Goal: Task Accomplishment & Management: Use online tool/utility

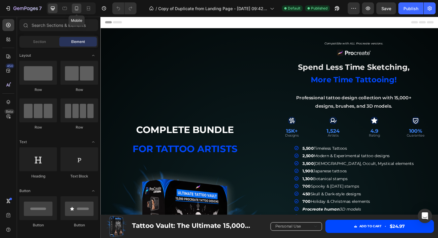
click at [80, 8] on div at bounding box center [77, 9] width 10 height 10
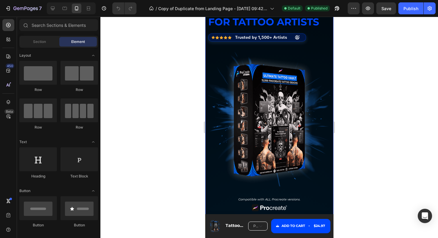
scroll to position [36, 0]
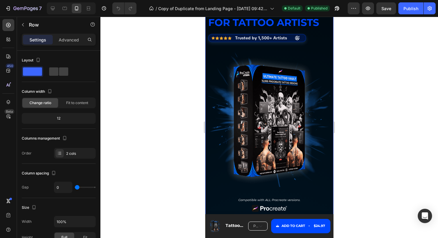
click at [316, 51] on div "complete bundle for tattoo artists Text Block Icon Icon Icon Icon Icon Icon Lis…" at bounding box center [269, 100] width 122 height 194
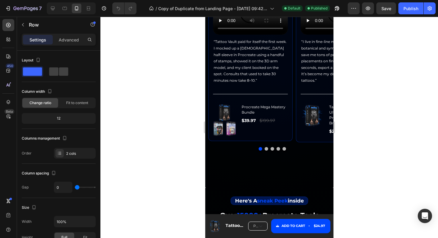
scroll to position [762, 0]
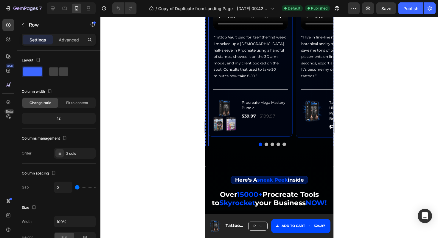
click at [294, 129] on div "Icon Icon Icon Icon Icon Row Marco Alvarez Tattoo Artist Text block Row Video “…" at bounding box center [272, 50] width 128 height 175
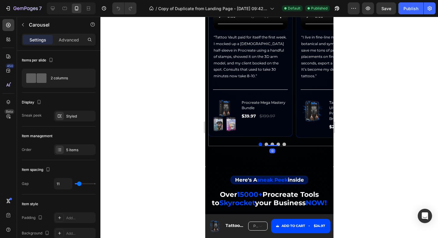
click at [284, 146] on button "Dot" at bounding box center [284, 144] width 4 height 4
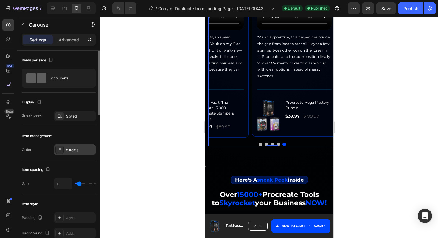
click at [74, 151] on div "5 items" at bounding box center [80, 149] width 28 height 5
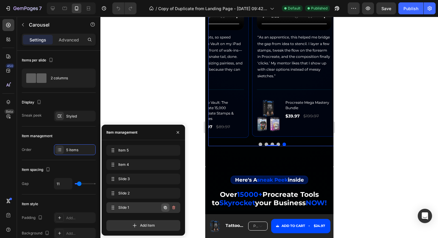
click at [166, 208] on icon "button" at bounding box center [165, 207] width 3 height 3
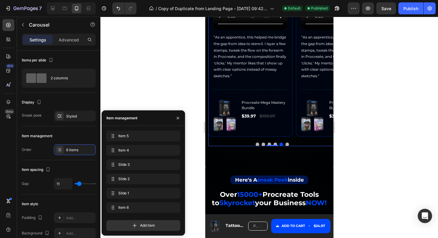
click at [287, 146] on button "Dot" at bounding box center [287, 144] width 4 height 4
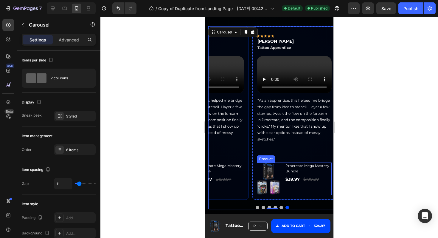
scroll to position [686, 0]
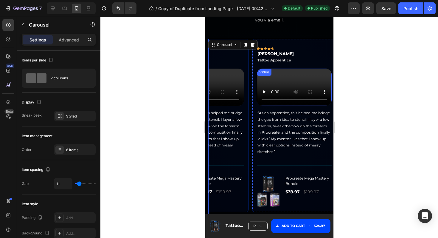
click at [291, 102] on video at bounding box center [293, 87] width 75 height 38
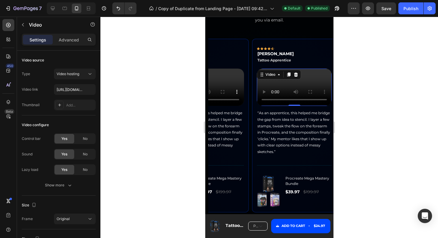
click at [280, 106] on video at bounding box center [293, 87] width 75 height 38
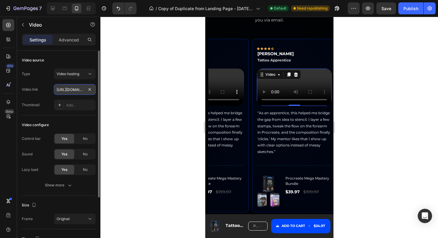
click at [81, 89] on input "https://cdn.shopify.com/videos/c/o/v/8612725356f4468f861732bd5cc438fe.mp4" at bounding box center [75, 89] width 42 height 11
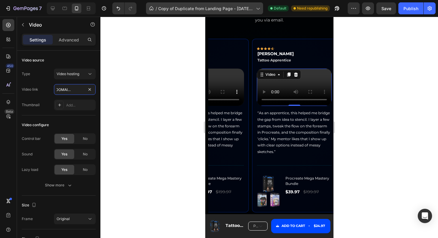
type input "https://cdn.shopify.com/videos/c/o/v/a01b5b45130b4b4d953dd96d76385d03.mp4"
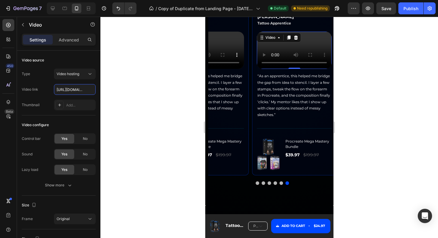
scroll to position [770, 0]
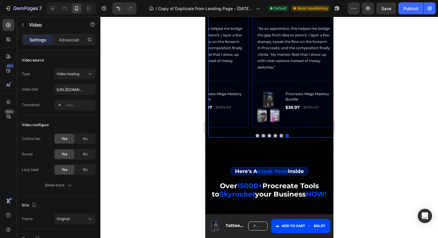
click at [250, 109] on div "Icon Icon Icon Icon Icon Row Marco Alvarez Tattoo Artist Text block Row Video “…" at bounding box center [272, 41] width 128 height 175
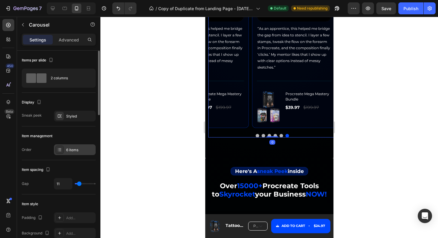
click at [72, 149] on div "6 items" at bounding box center [80, 149] width 28 height 5
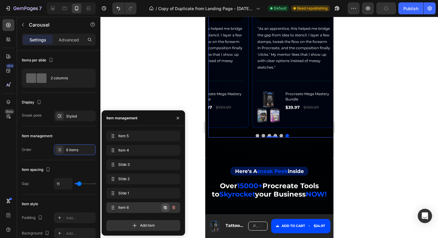
click at [165, 207] on icon "button" at bounding box center [165, 207] width 5 height 5
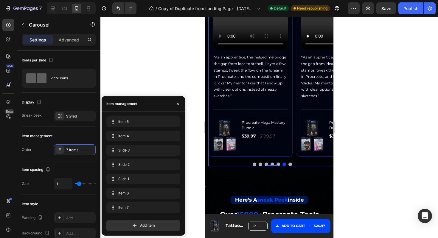
scroll to position [735, 0]
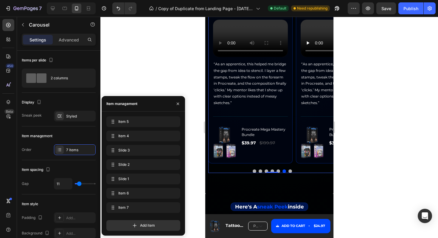
click at [290, 173] on button "Dot" at bounding box center [290, 171] width 4 height 4
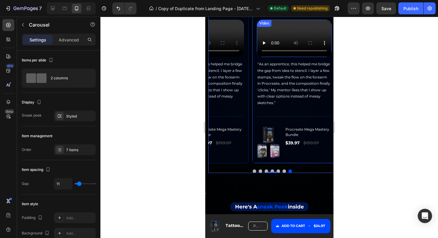
click at [291, 57] on video at bounding box center [293, 39] width 75 height 38
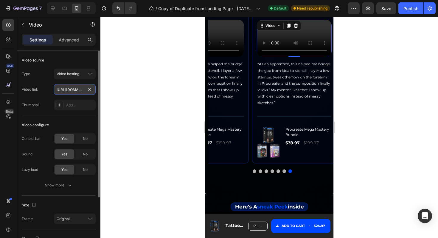
click at [68, 89] on input "https://cdn.shopify.com/videos/c/o/v/a01b5b45130b4b4d953dd96d76385d03.mp4" at bounding box center [75, 89] width 42 height 11
paste input "f75642a7a6224d8d900bcea7b454e9f"
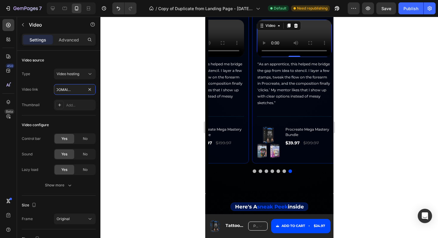
type input "https://cdn.shopify.com/videos/c/o/v/f75642a7a6224d8d900bcea7b454e9f3.mp4"
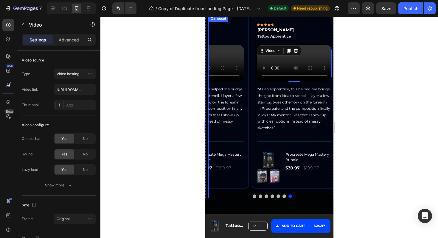
scroll to position [776, 0]
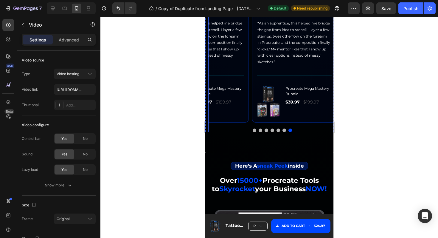
click at [284, 132] on button "Dot" at bounding box center [284, 130] width 4 height 4
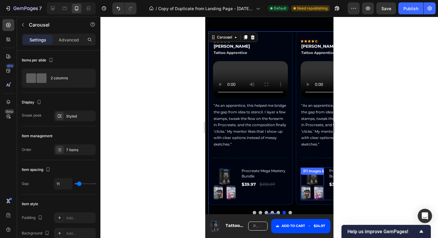
scroll to position [650, 0]
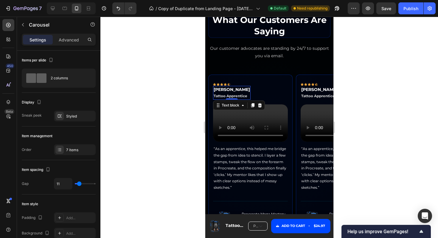
click at [234, 91] on strong "Ethan McCall" at bounding box center [231, 89] width 36 height 5
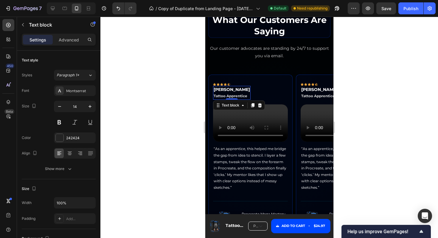
click at [234, 91] on strong "Ethan McCall" at bounding box center [231, 89] width 36 height 5
click at [236, 98] on span "Tattoo Apprentice" at bounding box center [230, 96] width 34 height 4
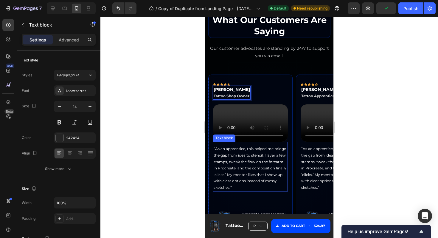
click at [236, 189] on span "“As an apprentice, this helped me bridge the gap from idea to stencil. I layer …" at bounding box center [249, 167] width 73 height 43
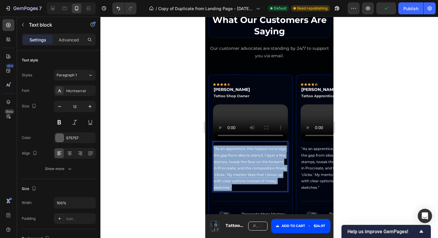
click at [236, 189] on span "“As an apprentice, this helped me bridge the gap from idea to stencil. I layer …" at bounding box center [249, 167] width 73 height 43
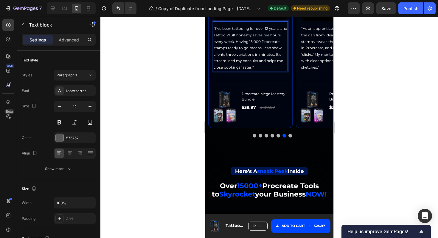
scroll to position [749, 0]
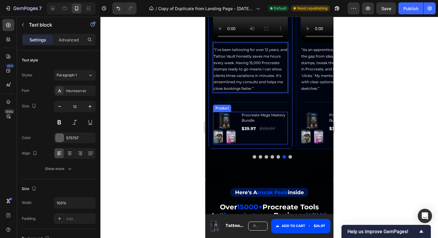
click at [236, 144] on img at bounding box center [224, 128] width 23 height 33
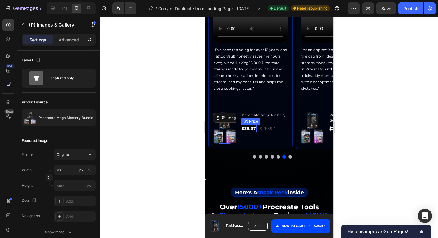
click at [241, 132] on div "$39.97" at bounding box center [248, 128] width 15 height 7
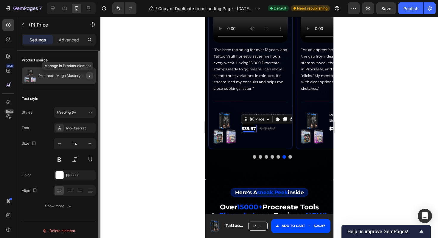
click at [90, 76] on icon "button" at bounding box center [89, 75] width 5 height 5
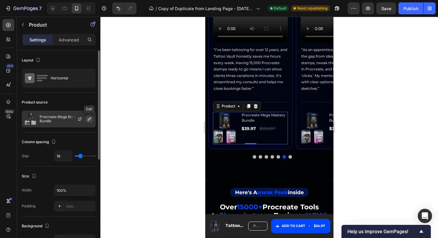
click at [88, 120] on icon "button" at bounding box center [89, 118] width 3 height 3
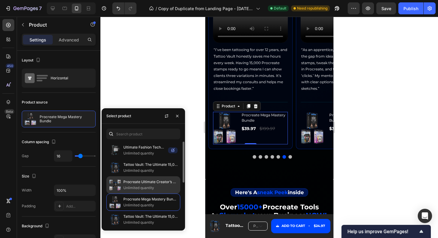
click at [150, 184] on p "Procreate Ultimate Creator’s Bundle" at bounding box center [150, 182] width 54 height 6
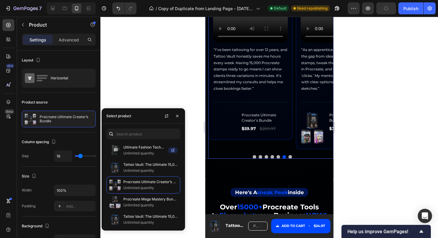
click at [295, 130] on div "Icon Icon Icon Icon Icon Row Marco Alvarez Tattoo Artist Text block Row Video “…" at bounding box center [272, 63] width 128 height 175
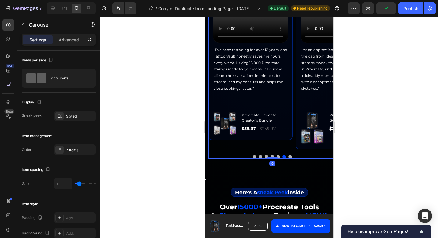
click at [289, 158] on button "Dot" at bounding box center [290, 157] width 4 height 4
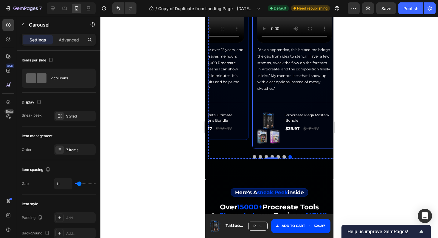
click at [255, 124] on div "Icon Icon Icon Icon Icon Row Ethan McCall Tattoo Apprentice Text block Row Vide…" at bounding box center [294, 63] width 84 height 174
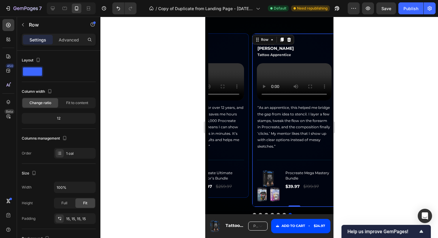
scroll to position [686, 0]
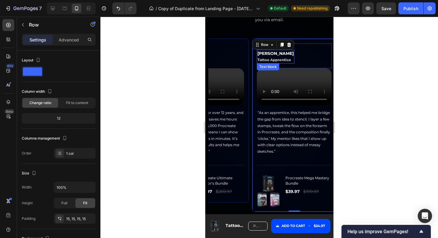
click at [276, 54] on strong "Ethan McCall" at bounding box center [275, 53] width 36 height 5
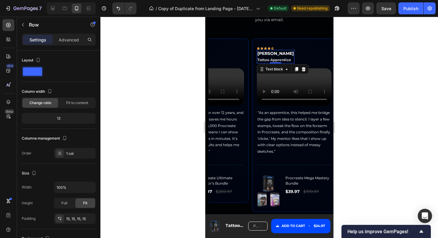
click at [276, 54] on strong "Ethan McCall" at bounding box center [275, 53] width 36 height 5
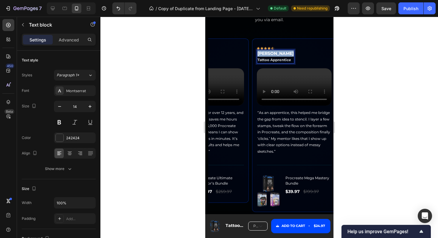
click at [276, 54] on strong "Ethan McCall" at bounding box center [275, 53] width 36 height 5
click at [278, 61] on span "Tattoo Apprentice" at bounding box center [274, 59] width 34 height 4
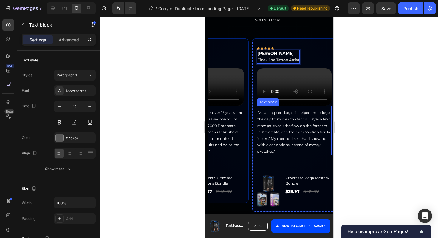
click at [276, 153] on span "“As an apprentice, this helped me bridge the gap from idea to stencil. I layer …" at bounding box center [293, 131] width 73 height 43
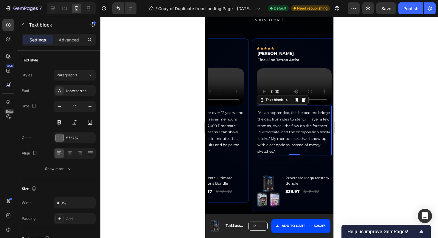
click at [276, 153] on span "“As an apprentice, this helped me bridge the gap from idea to stencil. I layer …" at bounding box center [293, 131] width 73 height 43
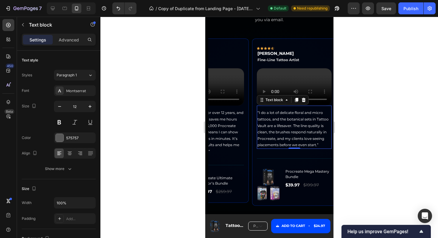
click at [368, 139] on div at bounding box center [268, 127] width 337 height 221
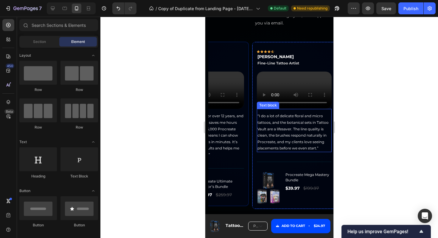
scroll to position [680, 0]
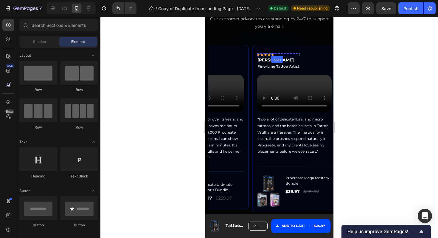
click at [273, 55] on div "Icon" at bounding box center [272, 54] width 3 height 3
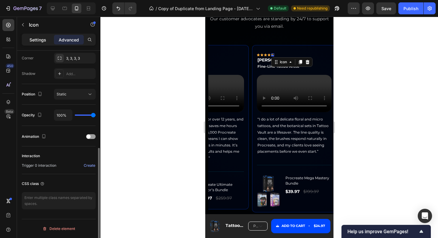
click at [39, 39] on p "Settings" at bounding box center [37, 40] width 17 height 6
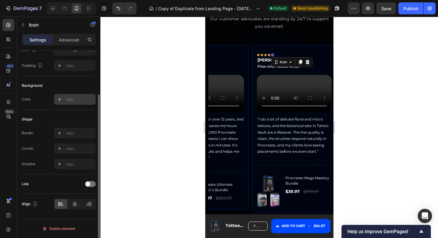
scroll to position [0, 0]
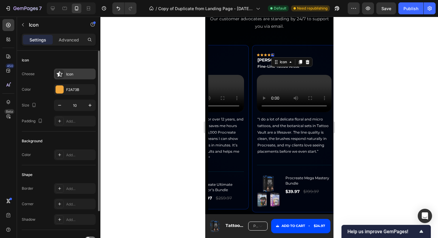
click at [77, 73] on div "Icon" at bounding box center [80, 73] width 28 height 5
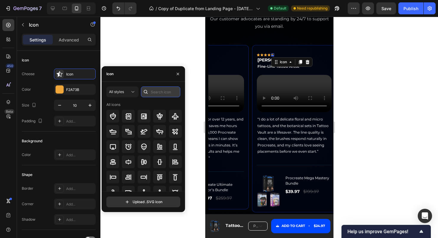
click at [156, 91] on input "text" at bounding box center [160, 91] width 39 height 11
type input "star"
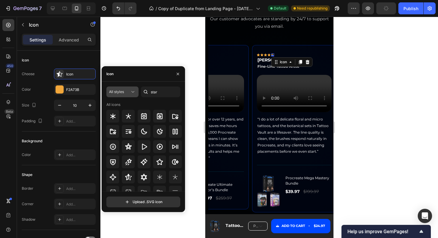
click at [131, 94] on icon at bounding box center [133, 92] width 6 height 6
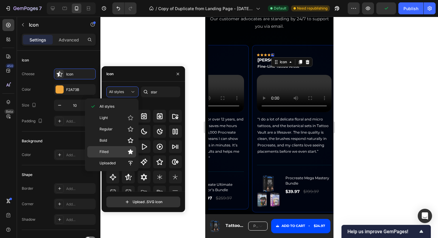
click at [127, 152] on p "Filled" at bounding box center [116, 152] width 34 height 6
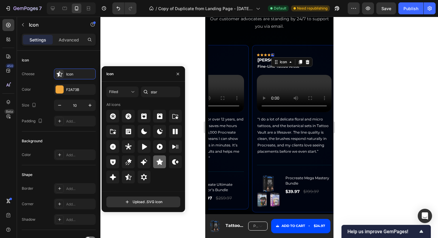
click at [160, 163] on icon at bounding box center [159, 161] width 6 height 6
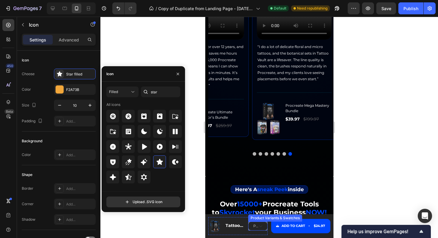
scroll to position [754, 0]
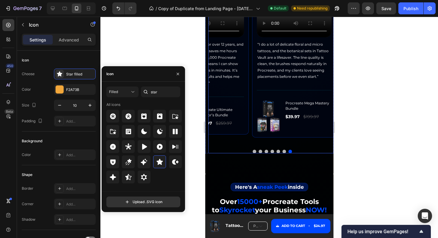
click at [282, 153] on button "Dot" at bounding box center [284, 152] width 4 height 4
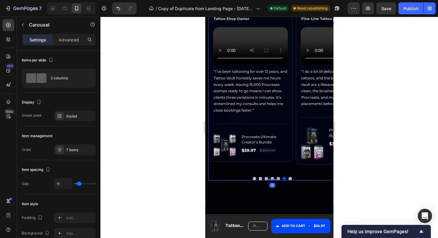
scroll to position [652, 0]
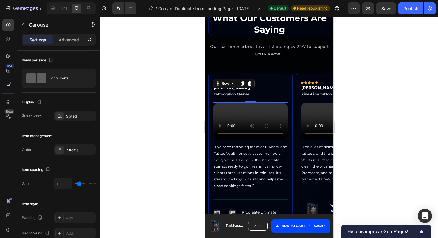
click at [273, 95] on div "Icon Icon Icon Icon Icon Row Adrian Keller Tattoo Shop Owner Text block Row 0" at bounding box center [250, 89] width 75 height 25
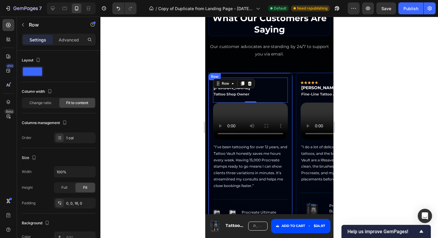
click at [238, 59] on div "what our customers are saying Heading Our customer advocates are standing by 24…" at bounding box center [269, 134] width 128 height 244
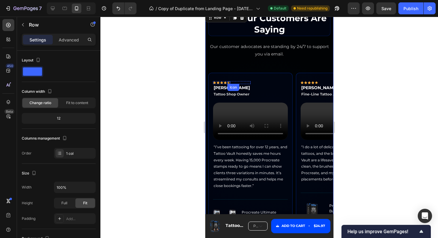
click at [229, 82] on div "Icon" at bounding box center [228, 82] width 3 height 3
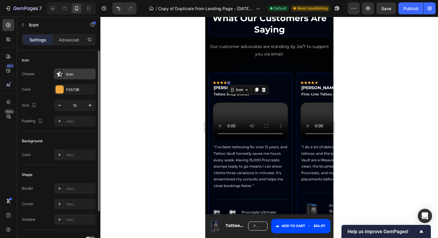
click at [73, 75] on div "Icon" at bounding box center [80, 73] width 28 height 5
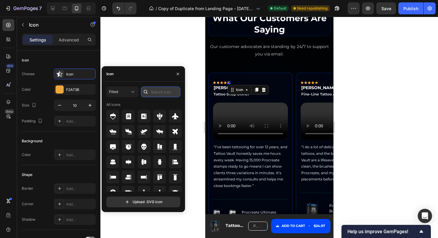
click at [155, 91] on input "text" at bounding box center [160, 91] width 39 height 11
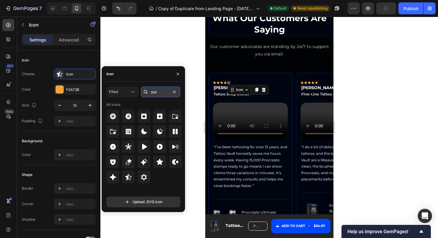
type input "star"
click at [156, 163] on icon at bounding box center [159, 161] width 7 height 7
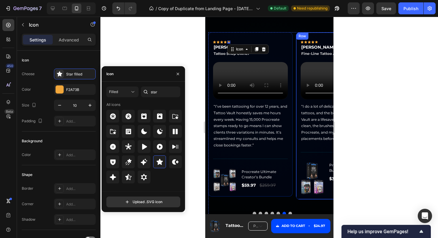
scroll to position [787, 0]
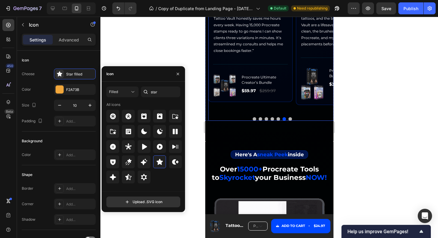
click at [278, 121] on button "Dot" at bounding box center [278, 119] width 4 height 4
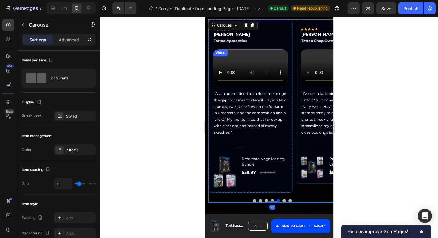
scroll to position [786, 0]
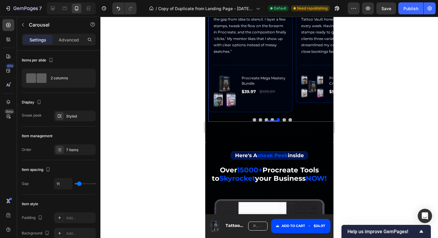
click at [272, 122] on button "Dot" at bounding box center [272, 120] width 4 height 4
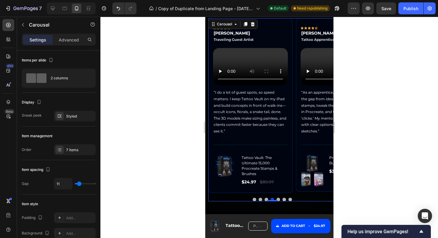
scroll to position [658, 0]
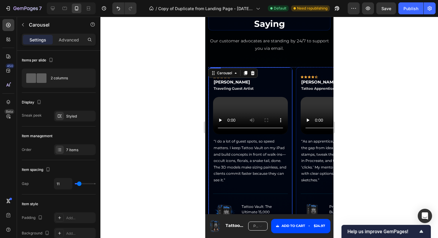
click at [285, 52] on div "Our customer advocates are standing by 24/7 to support you via email." at bounding box center [269, 45] width 122 height 16
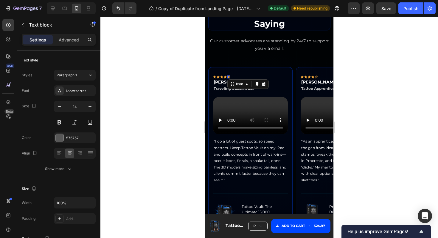
click at [228, 77] on div "Icon 0" at bounding box center [228, 76] width 3 height 3
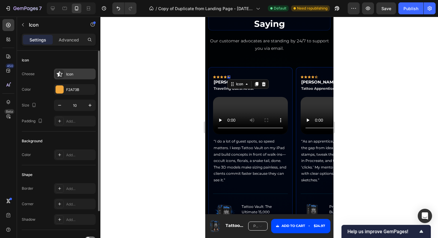
click at [77, 71] on div "Icon" at bounding box center [75, 73] width 42 height 11
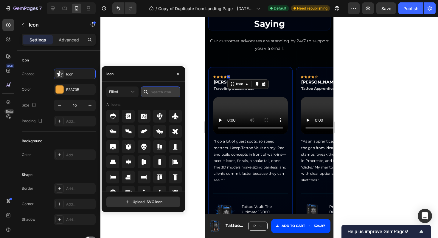
click at [155, 90] on input "text" at bounding box center [160, 91] width 39 height 11
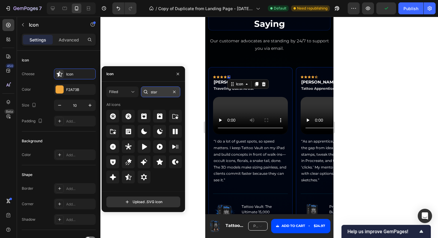
type input "star"
click at [157, 162] on icon at bounding box center [159, 161] width 7 height 7
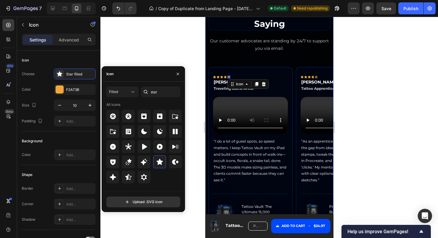
click at [281, 54] on div "what our customers are saying Heading Our customer advocates are standing by 24…" at bounding box center [269, 128] width 128 height 244
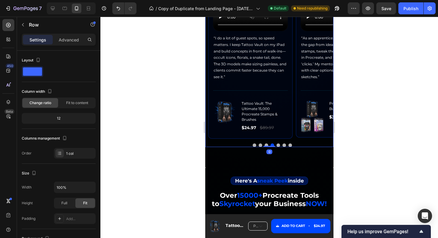
scroll to position [763, 0]
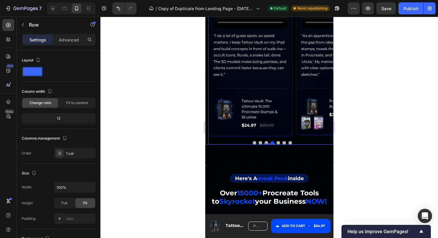
click at [294, 80] on div "Icon Icon Icon Icon Icon Row Marco Alvarez Tattoo Artist Text block Row Video “…" at bounding box center [272, 49] width 128 height 175
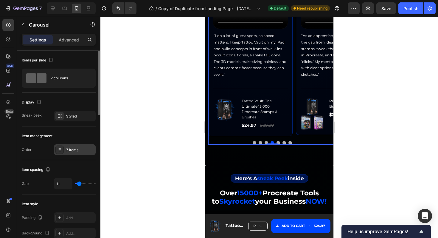
click at [69, 148] on div "7 items" at bounding box center [80, 149] width 28 height 5
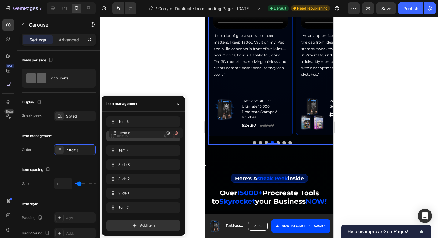
drag, startPoint x: 112, startPoint y: 191, endPoint x: 114, endPoint y: 131, distance: 60.2
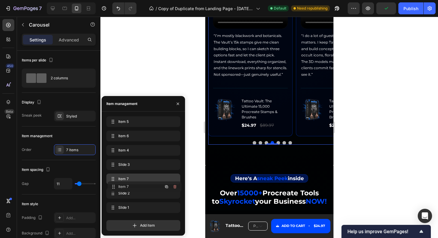
drag, startPoint x: 113, startPoint y: 207, endPoint x: 6, endPoint y: 135, distance: 128.5
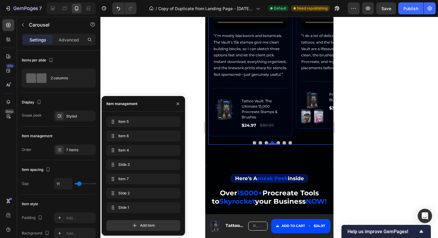
click at [265, 144] on button "Dot" at bounding box center [266, 143] width 4 height 4
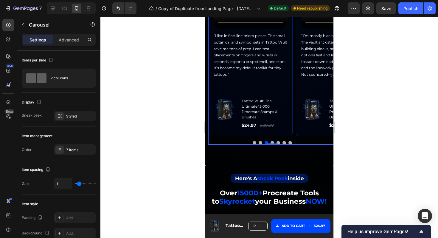
click at [259, 144] on button "Dot" at bounding box center [260, 143] width 4 height 4
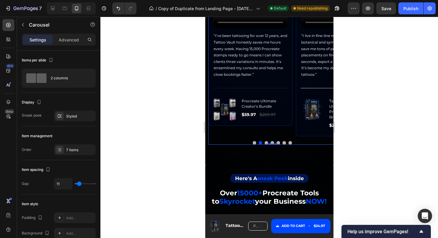
click at [251, 144] on div at bounding box center [272, 143] width 128 height 4
click at [254, 144] on button "Dot" at bounding box center [254, 143] width 4 height 4
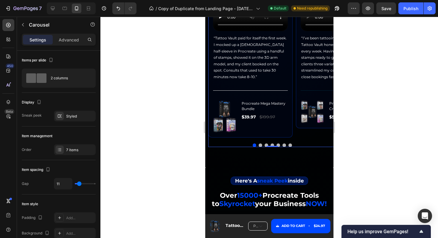
scroll to position [780, 0]
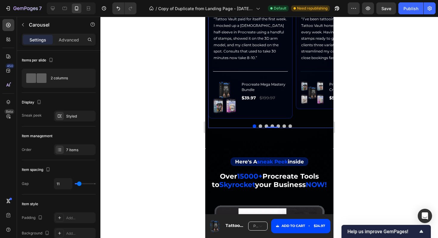
click at [260, 128] on button "Dot" at bounding box center [260, 126] width 4 height 4
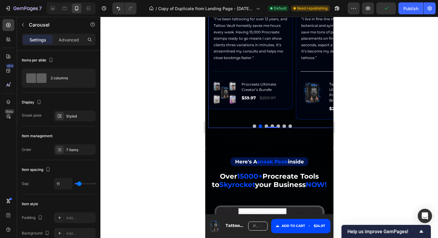
click at [265, 128] on button "Dot" at bounding box center [266, 126] width 4 height 4
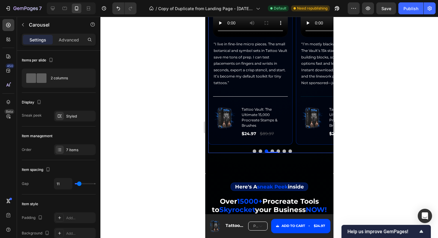
scroll to position [759, 0]
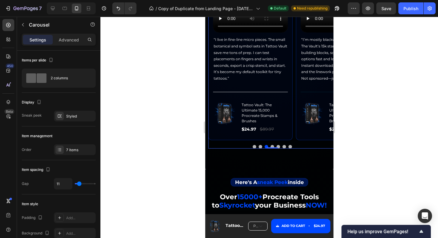
click at [273, 148] on button "Dot" at bounding box center [272, 147] width 4 height 4
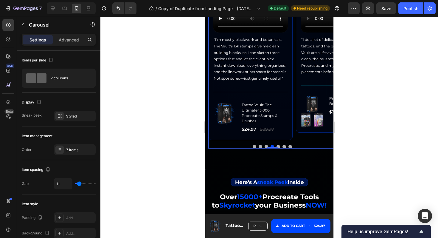
click at [279, 148] on div at bounding box center [272, 147] width 128 height 4
click at [278, 148] on button "Dot" at bounding box center [278, 147] width 4 height 4
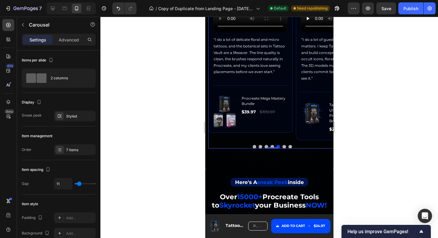
click at [285, 148] on button "Dot" at bounding box center [284, 147] width 4 height 4
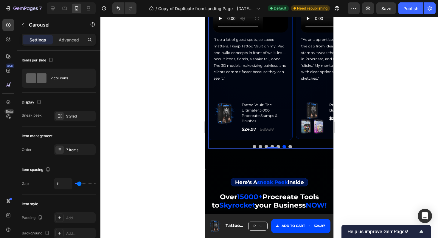
click at [290, 148] on button "Dot" at bounding box center [290, 147] width 4 height 4
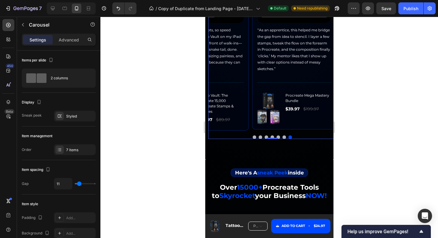
scroll to position [774, 0]
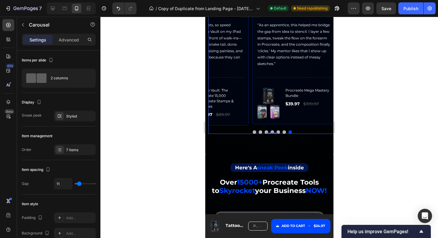
click at [266, 134] on button "Dot" at bounding box center [266, 132] width 4 height 4
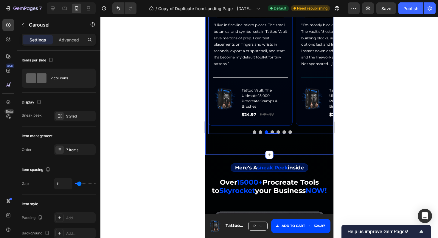
click at [281, 154] on div "what our customers are saying Heading Our customer advocates are standing by 24…" at bounding box center [269, 16] width 128 height 276
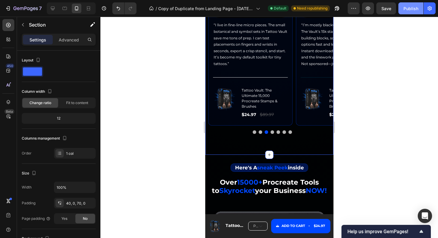
click at [413, 8] on div "Publish" at bounding box center [410, 8] width 15 height 6
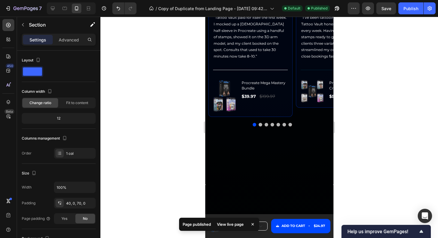
scroll to position [659, 0]
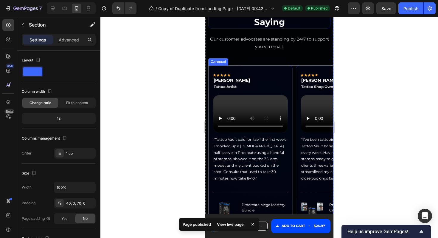
click at [293, 82] on div "Icon Icon Icon Icon Icon Row Marco Alvarez Tattoo Artist Text block Row Video “…" at bounding box center [272, 152] width 128 height 175
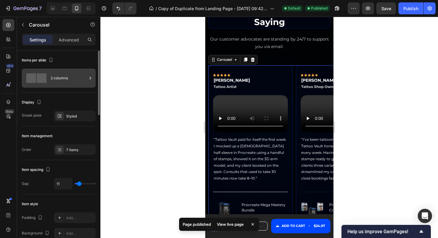
click at [50, 74] on div "2 columns" at bounding box center [59, 77] width 74 height 19
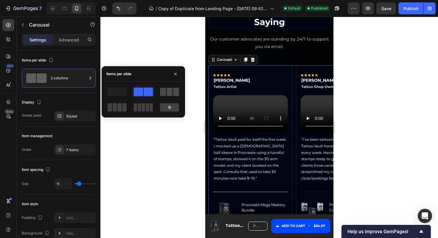
click at [161, 93] on span at bounding box center [163, 92] width 6 height 8
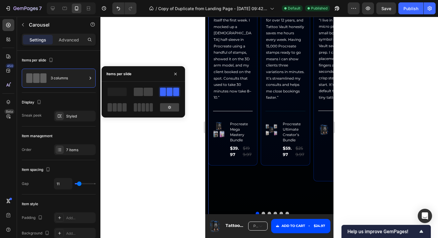
scroll to position [731, 0]
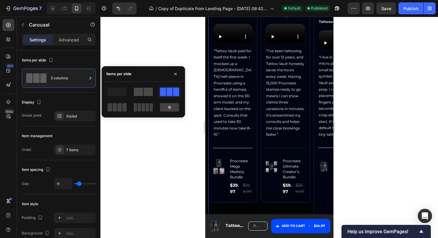
click at [145, 92] on span at bounding box center [148, 92] width 9 height 8
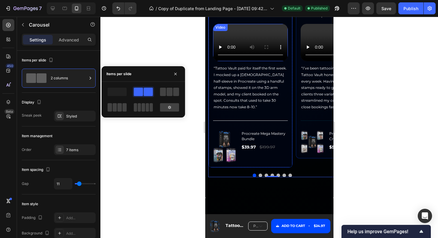
scroll to position [659, 0]
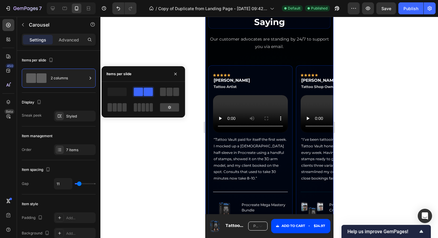
click at [283, 61] on div "what our customers are saying Heading Our customer advocates are standing by 24…" at bounding box center [269, 126] width 128 height 244
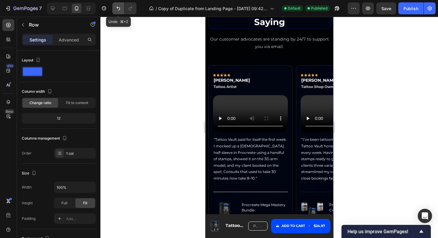
click at [119, 8] on icon "Undo/Redo" at bounding box center [118, 8] width 6 height 6
click at [142, 6] on div "/ Copy of Duplicate from Landing Page - Jun 3, 09:42:45 Default Published" at bounding box center [244, 8] width 206 height 12
click at [131, 7] on icon "Undo/Redo" at bounding box center [130, 8] width 6 height 6
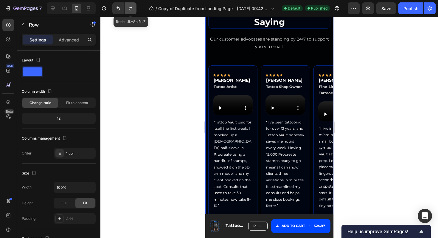
click at [131, 7] on icon "Undo/Redo" at bounding box center [130, 8] width 6 height 6
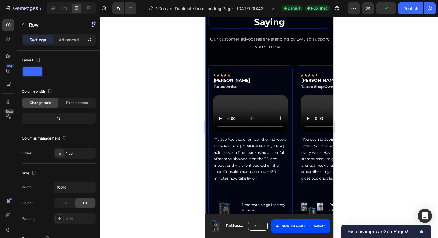
click at [275, 54] on div "what our customers are saying Heading Our customer advocates are standing by 24…" at bounding box center [269, 126] width 128 height 244
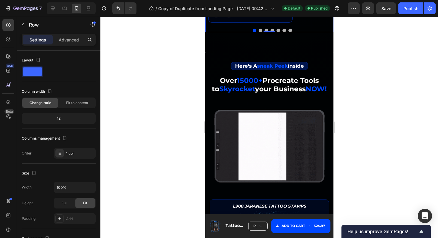
scroll to position [876, 0]
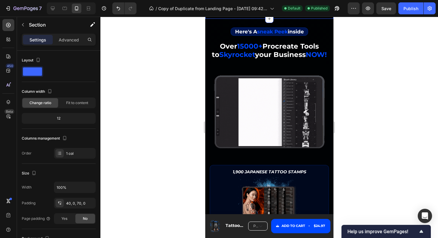
scroll to position [935, 0]
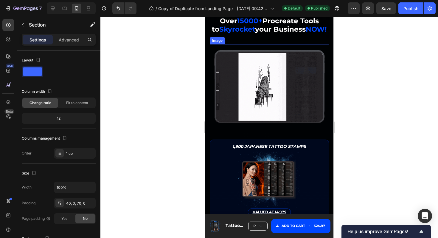
click at [318, 112] on img at bounding box center [268, 87] width 119 height 87
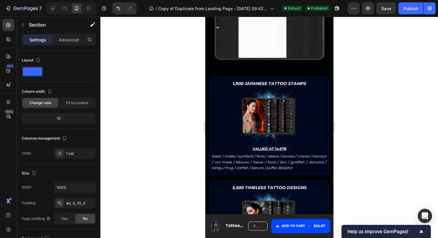
scroll to position [1040, 0]
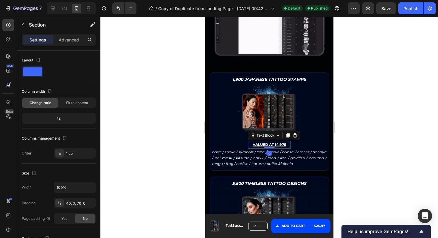
click at [279, 144] on u "VALUED AT 14.97$" at bounding box center [269, 144] width 34 height 4
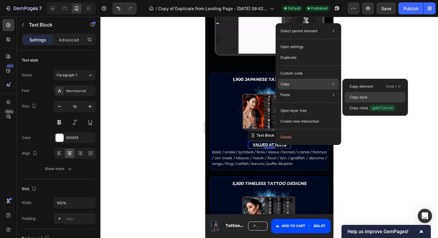
click at [359, 97] on p "Copy style" at bounding box center [358, 96] width 18 height 5
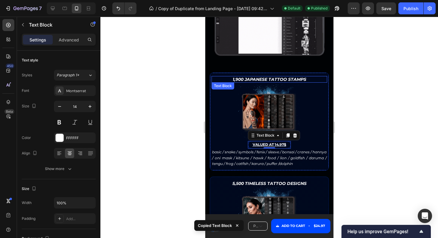
click at [285, 79] on strong "1,900 Japanese Tattoo Stamps" at bounding box center [269, 79] width 74 height 5
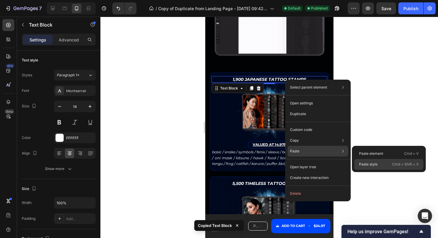
click at [374, 162] on p "Paste style" at bounding box center [368, 163] width 18 height 5
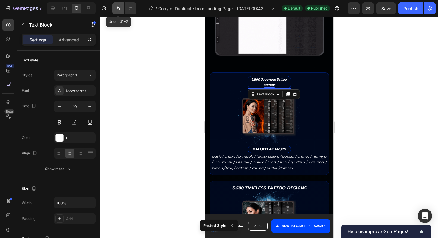
click at [116, 7] on icon "Undo/Redo" at bounding box center [118, 8] width 6 height 6
type input "14"
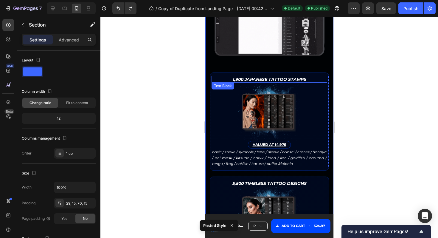
click at [275, 78] on strong "1,900 Japanese Tattoo Stamps" at bounding box center [269, 79] width 74 height 5
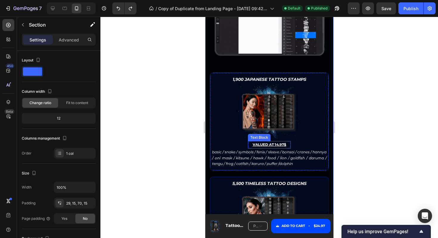
click at [276, 146] on u "VALUED AT 14.97$" at bounding box center [269, 144] width 34 height 4
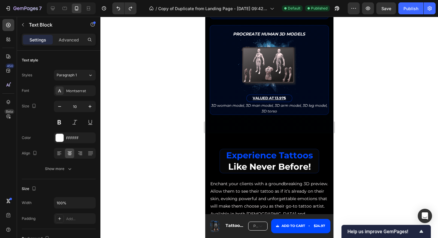
scroll to position [1897, 0]
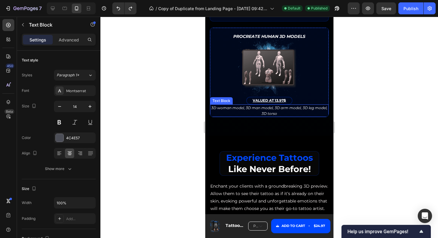
click at [267, 105] on icon "3D woman model, 3D man model, 3D arm model, 3D leg model, 3D torso" at bounding box center [269, 110] width 116 height 10
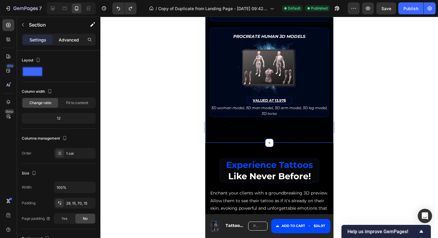
click at [73, 36] on div "Advanced" at bounding box center [69, 40] width 30 height 10
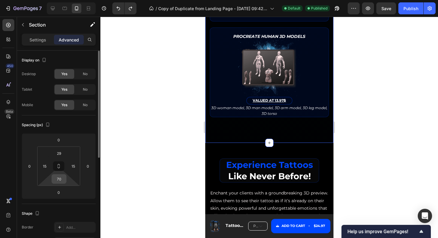
click at [59, 180] on input "70" at bounding box center [59, 178] width 12 height 9
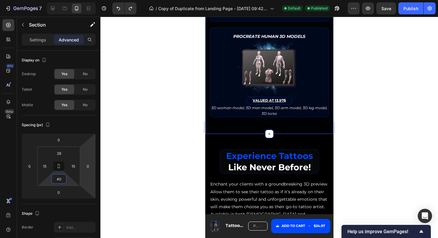
type input "40"
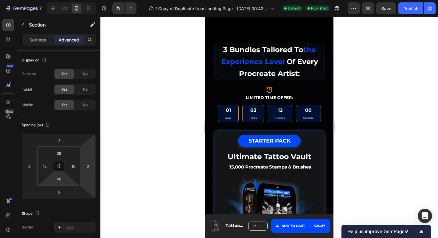
scroll to position [2118, 0]
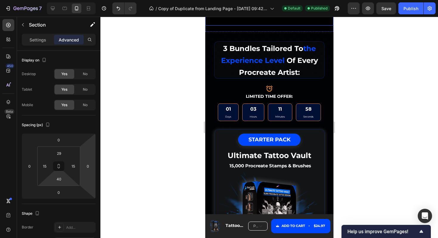
click at [248, 19] on div "Drop element here Hero Banner" at bounding box center [268, 15] width 119 height 7
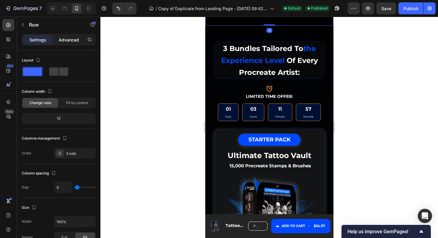
click at [63, 37] on p "Advanced" at bounding box center [69, 40] width 20 height 6
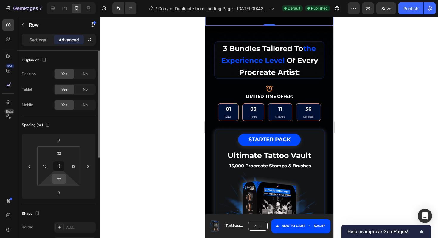
click at [64, 179] on input "22" at bounding box center [59, 178] width 12 height 9
type input "10"
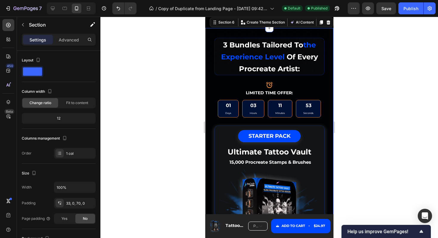
scroll to position [2123, 0]
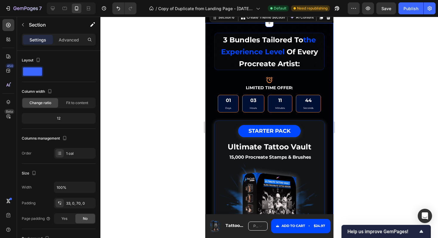
scroll to position [2126, 0]
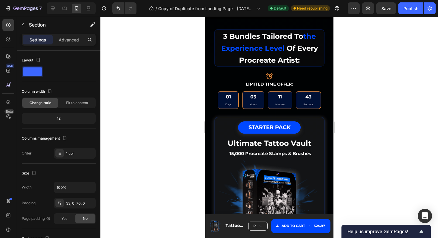
click at [254, 10] on div "Drop element here Hero Banner" at bounding box center [268, 6] width 119 height 7
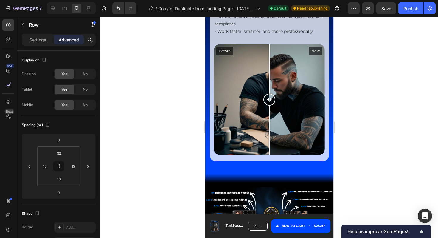
scroll to position [3627, 0]
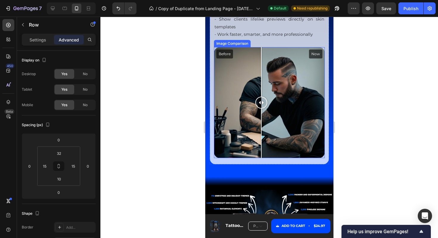
drag, startPoint x: 269, startPoint y: 105, endPoint x: 261, endPoint y: 99, distance: 9.6
click at [261, 98] on div at bounding box center [261, 102] width 12 height 12
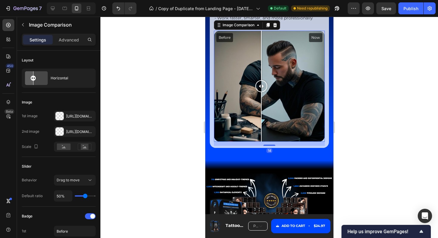
scroll to position [3598, 0]
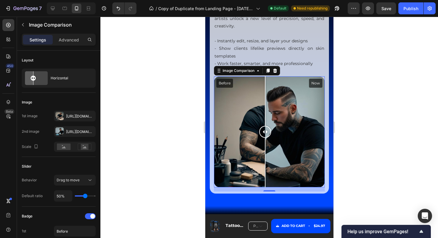
drag, startPoint x: 260, startPoint y: 133, endPoint x: 265, endPoint y: 137, distance: 6.5
click at [265, 137] on div at bounding box center [265, 131] width 12 height 111
click at [409, 4] on button "Publish" at bounding box center [410, 8] width 25 height 12
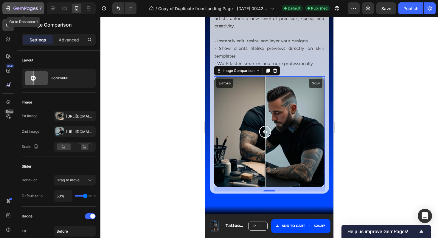
click at [14, 8] on icon "button" at bounding box center [25, 8] width 24 height 5
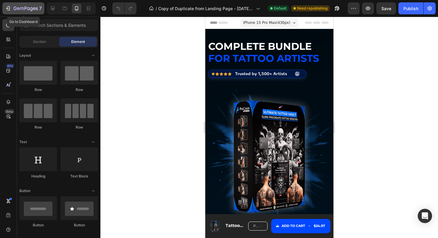
click at [26, 9] on icon "button" at bounding box center [25, 8] width 24 height 5
